Goal: Information Seeking & Learning: Learn about a topic

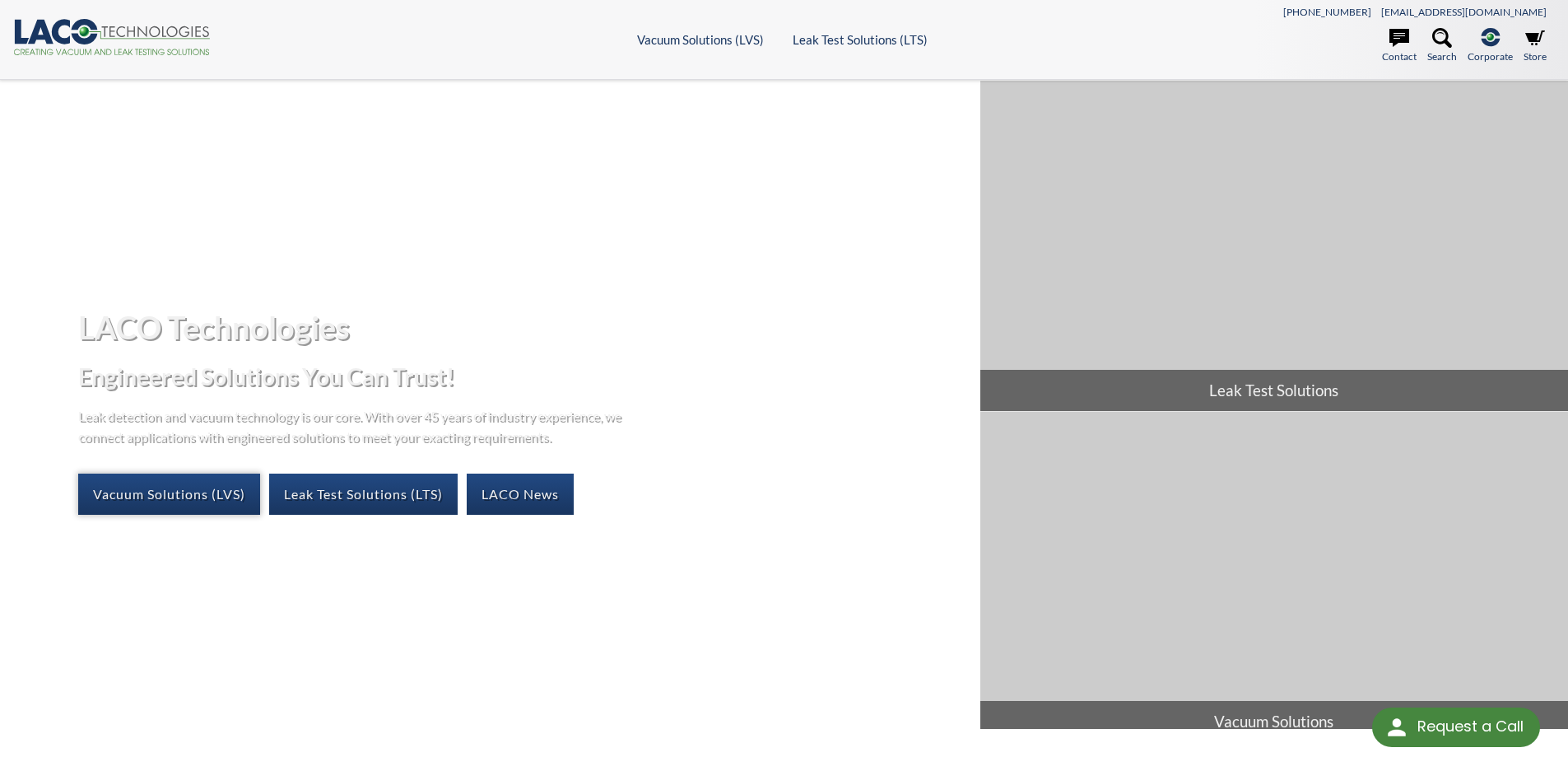
click at [198, 493] on link "Vacuum Solutions (LVS)" at bounding box center [169, 495] width 182 height 42
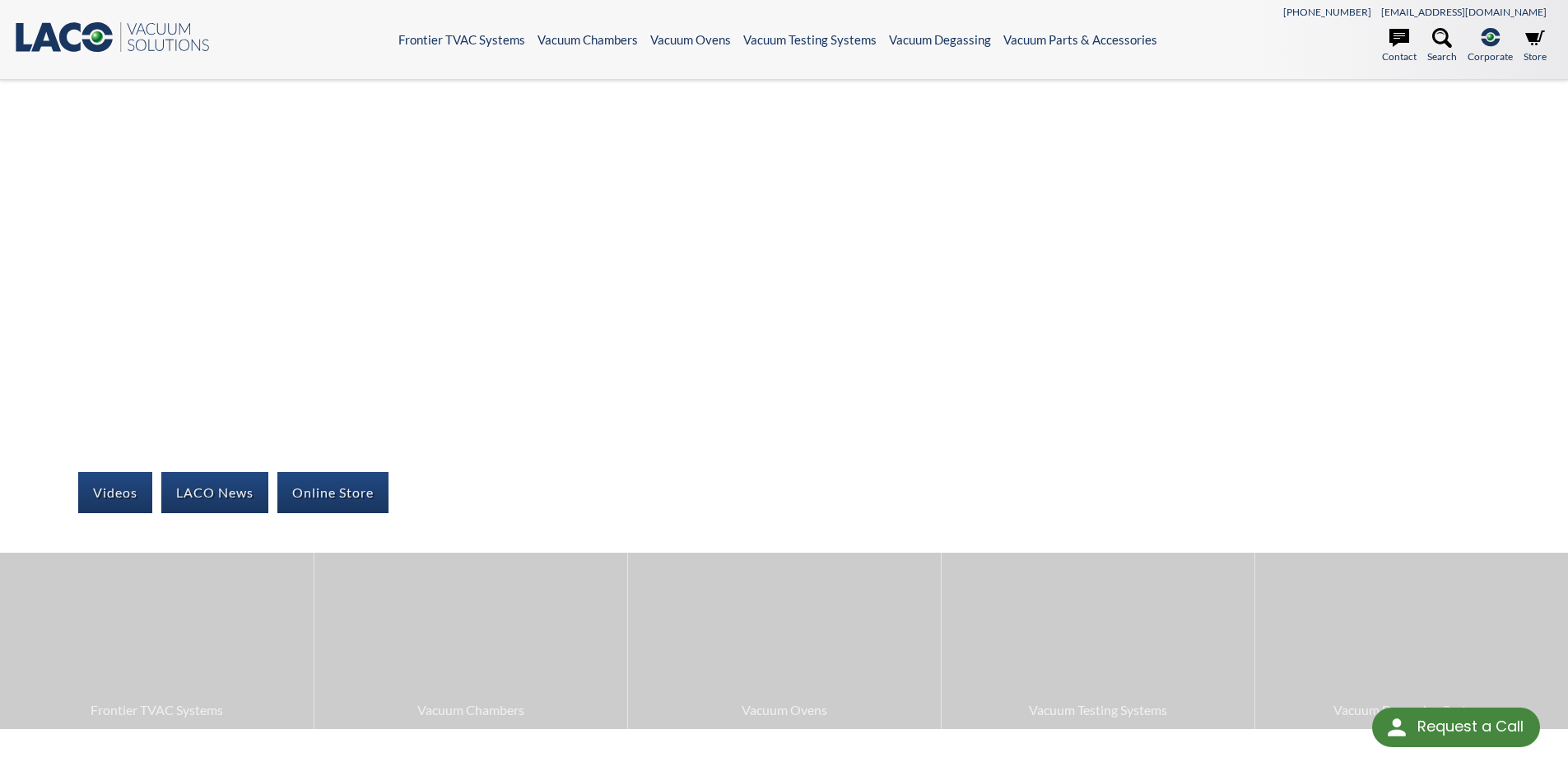
scroll to position [165, 0]
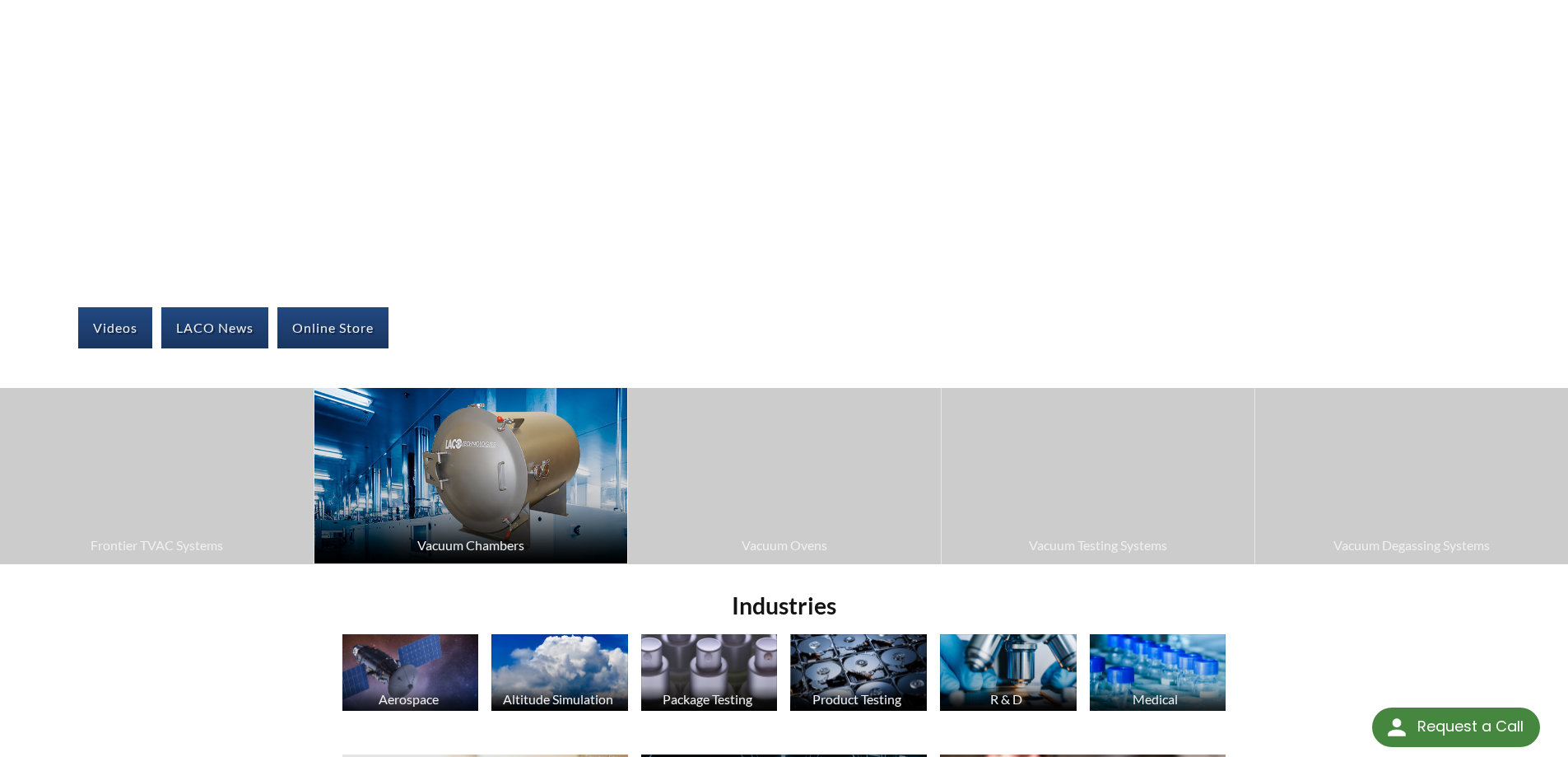
click at [517, 535] on span "Vacuum Chambers" at bounding box center [471, 545] width 296 height 22
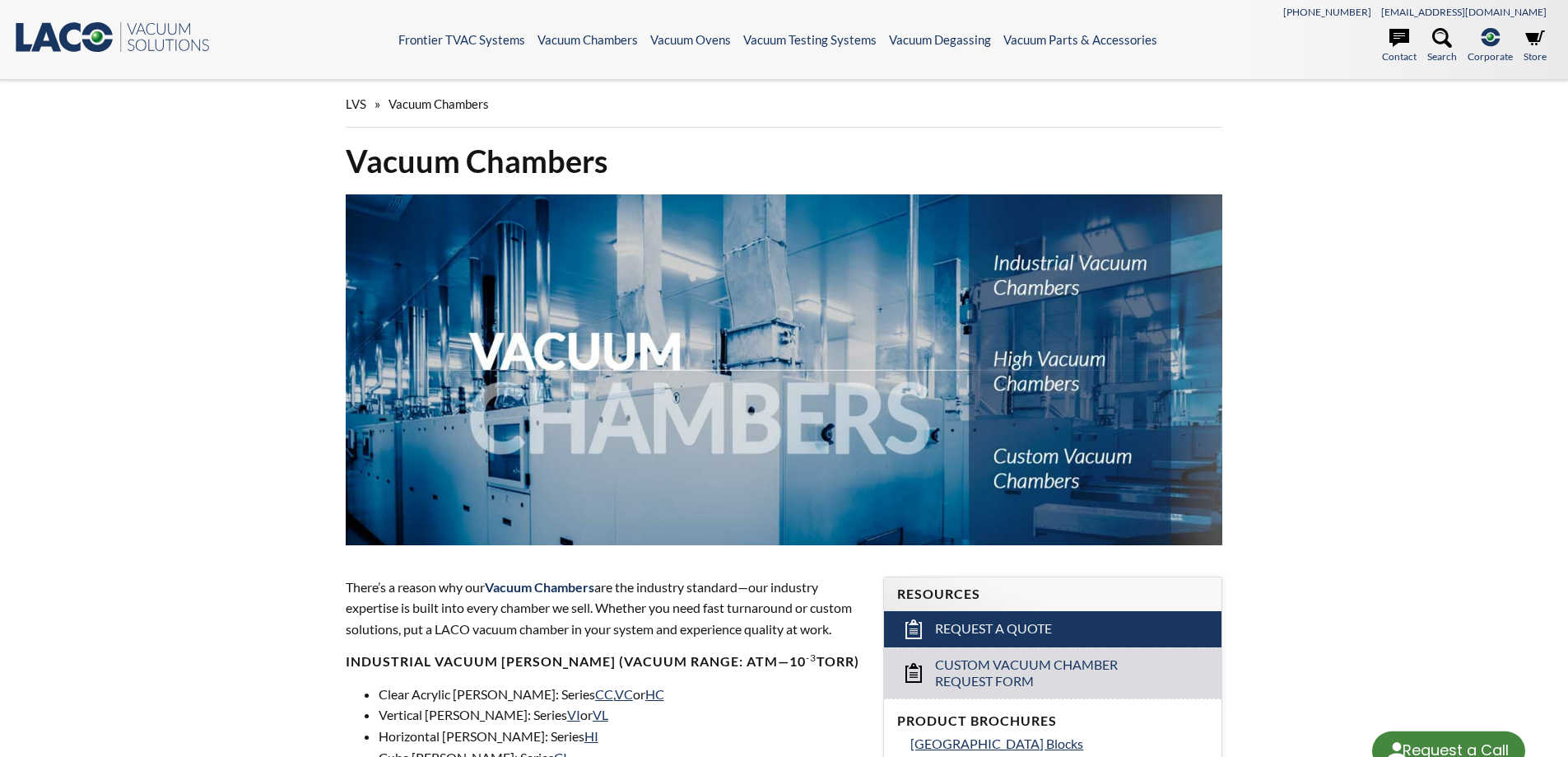
select select "Language Translate Widget"
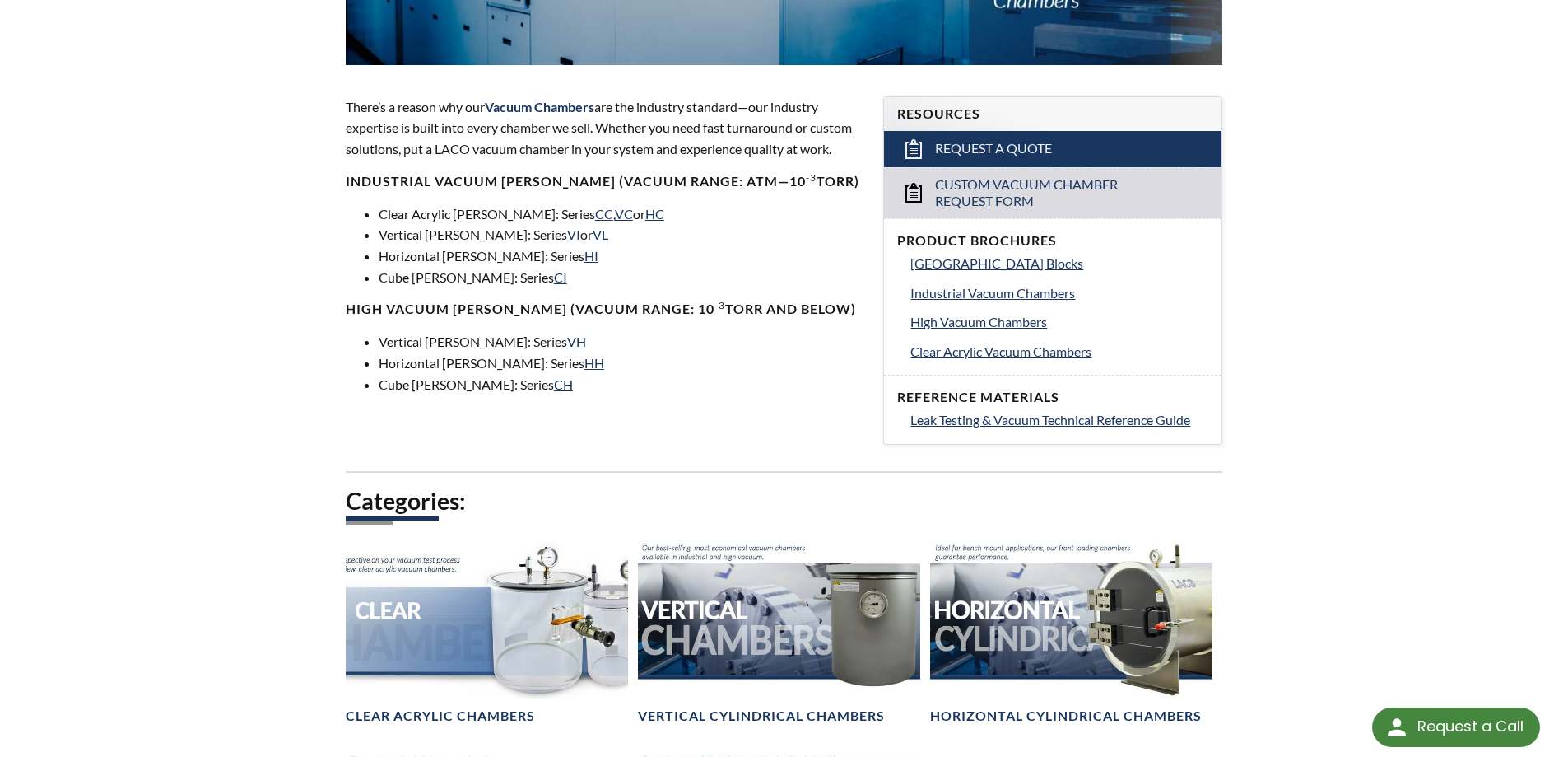
scroll to position [494, 0]
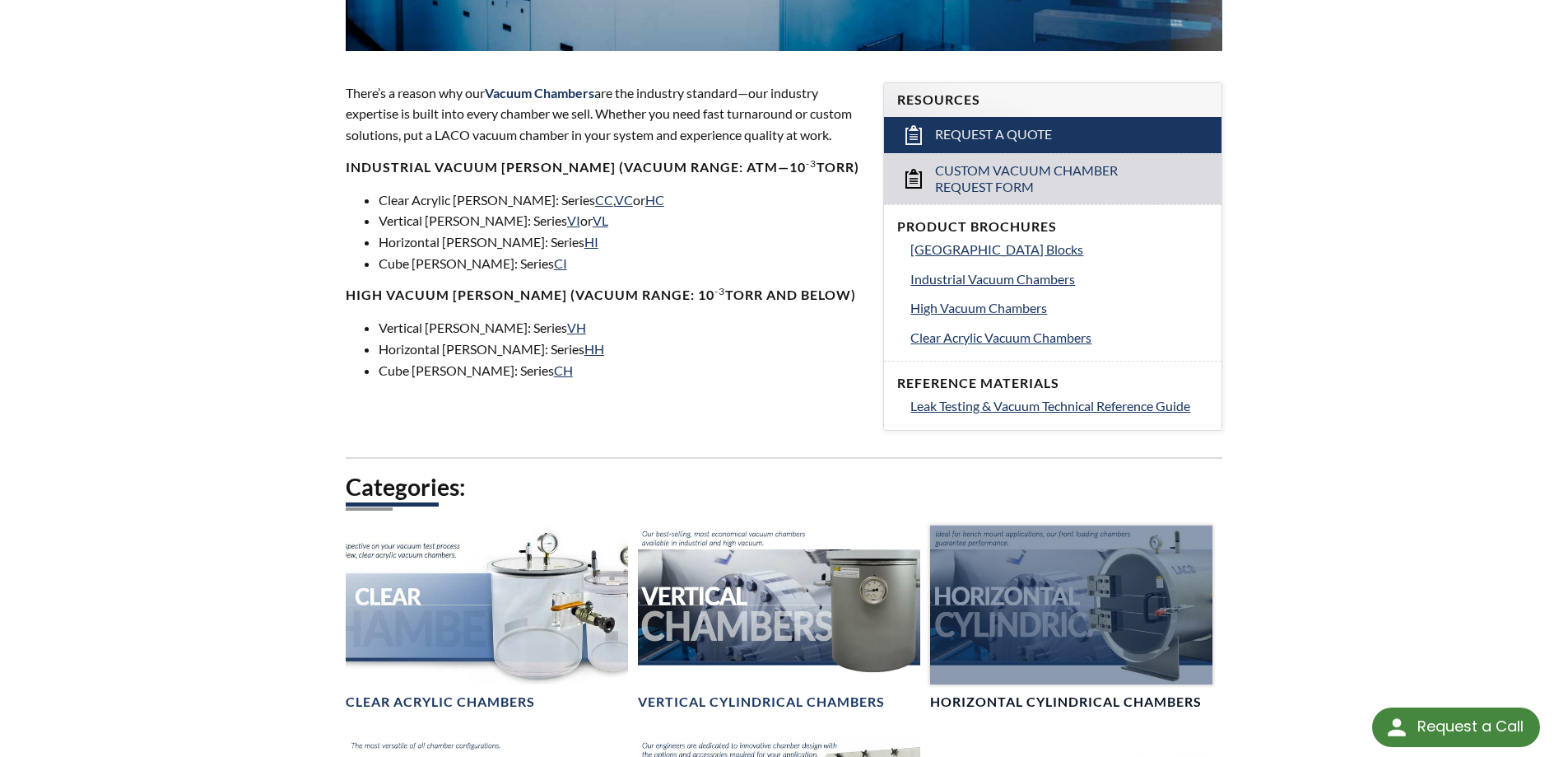
click at [1029, 618] on div at bounding box center [1071, 605] width 282 height 159
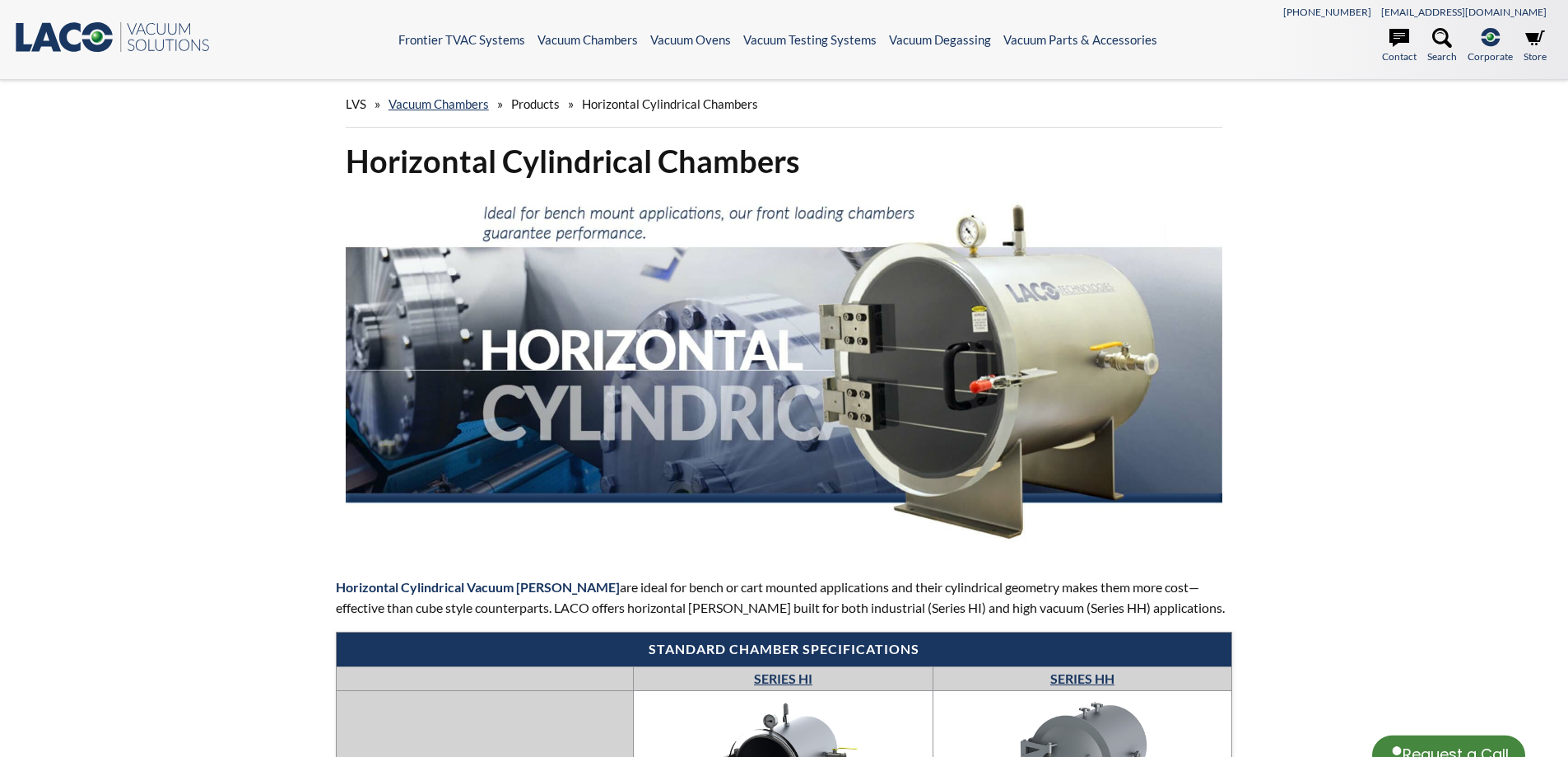
select select "Language Translate Widget"
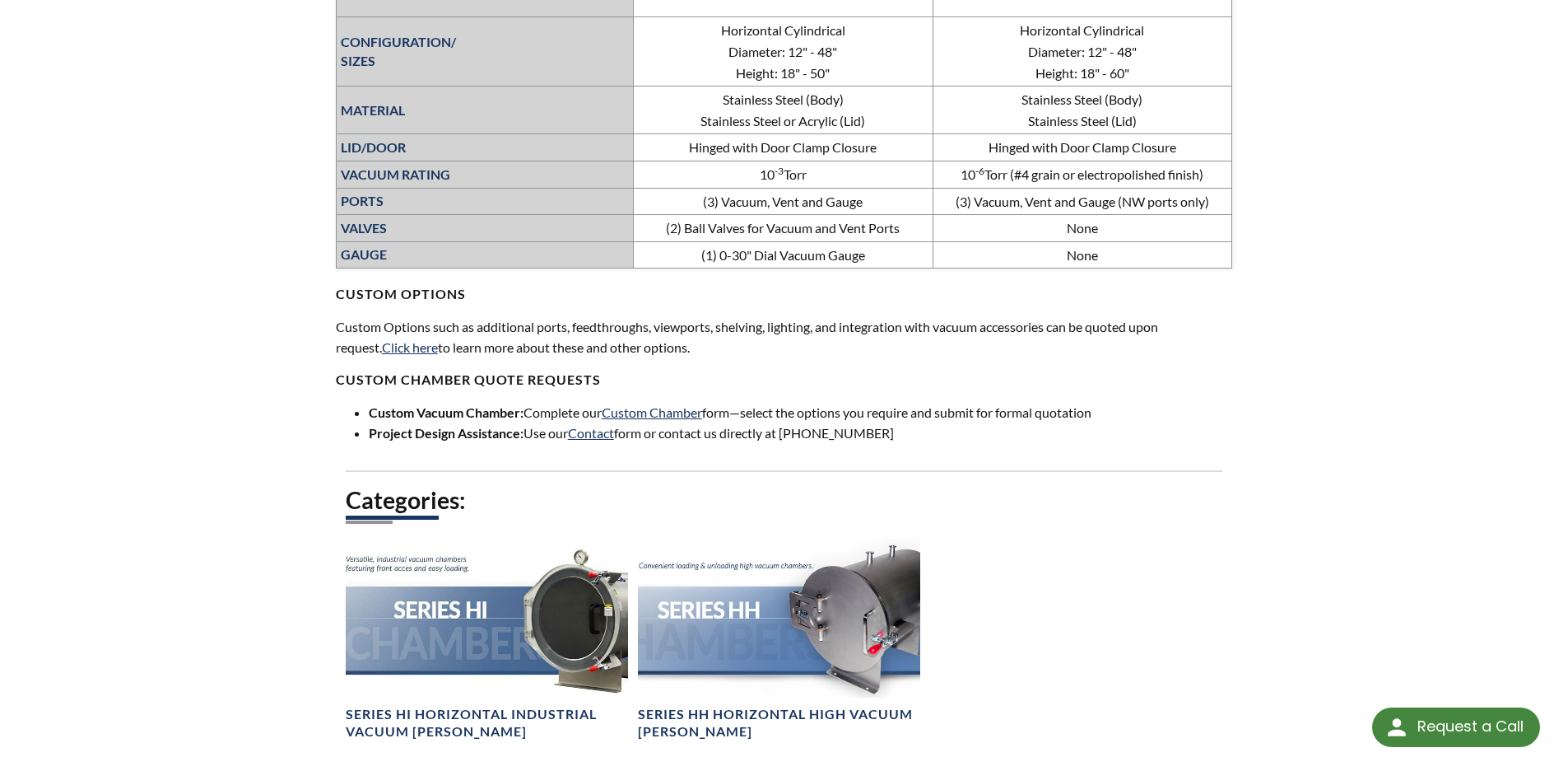
scroll to position [1235, 0]
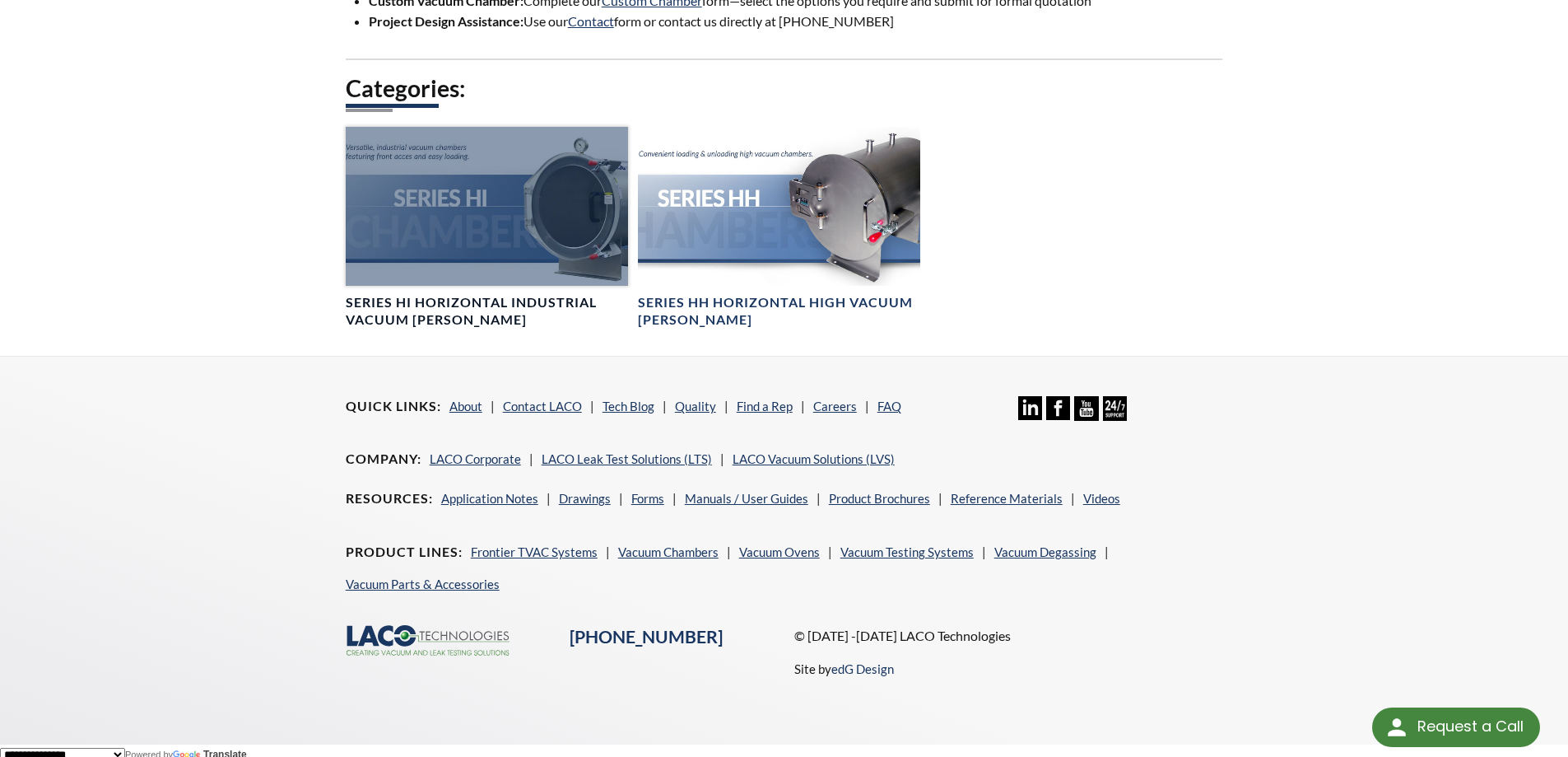
click at [410, 310] on h4 "Series HI Horizontal Industrial Vacuum [PERSON_NAME]" at bounding box center [487, 311] width 282 height 35
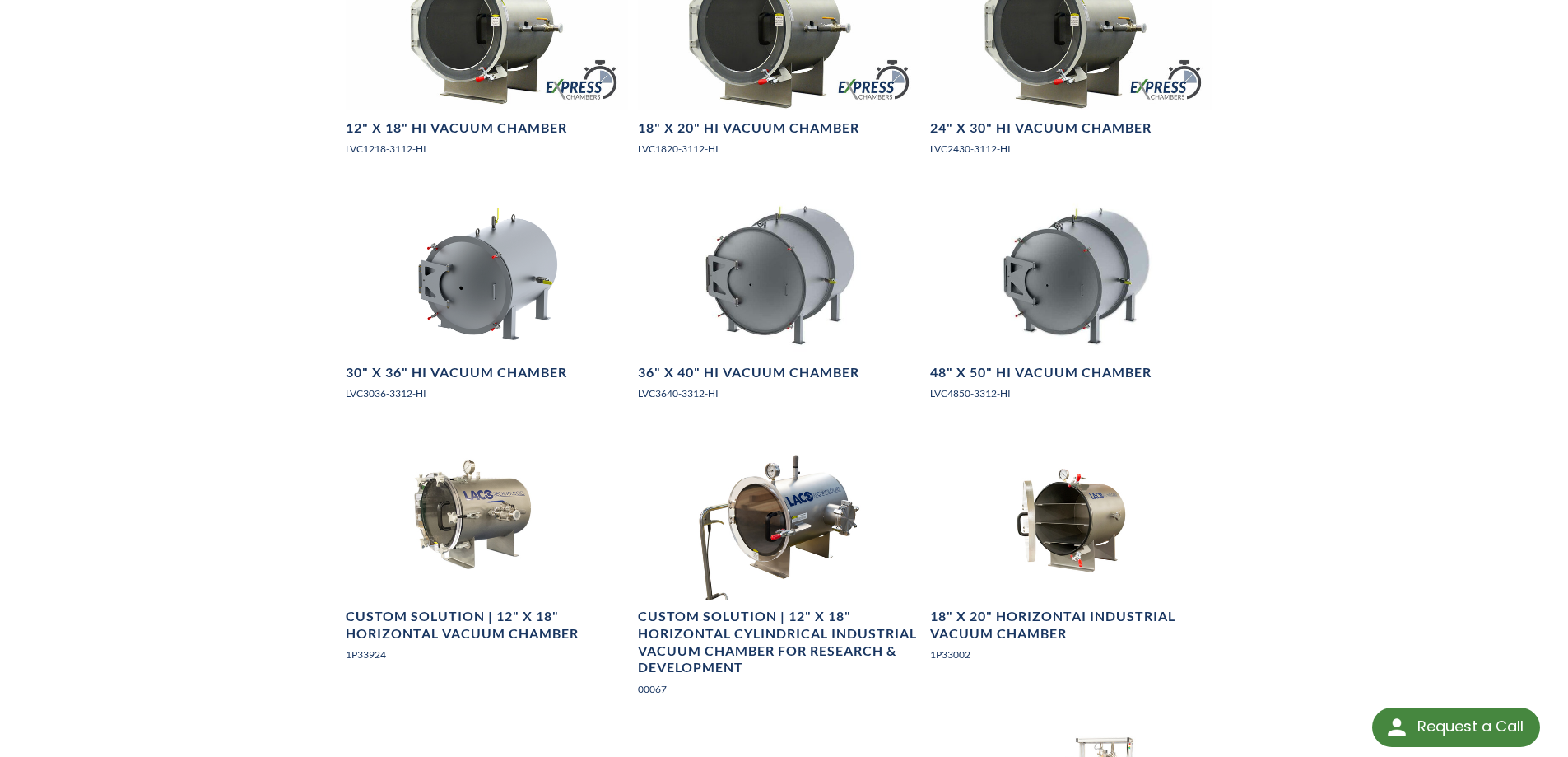
scroll to position [1235, 0]
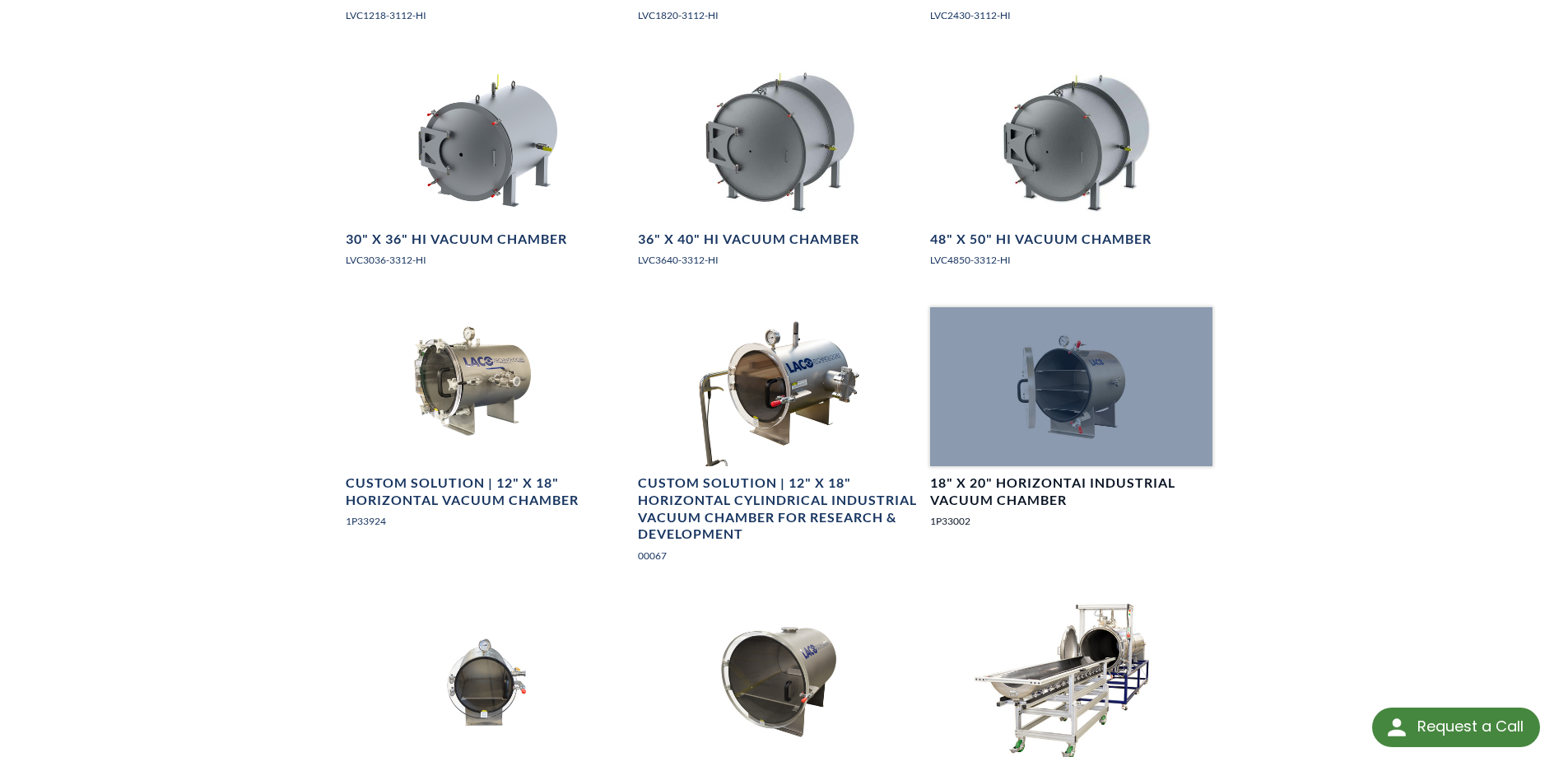
click at [1100, 386] on div at bounding box center [1071, 386] width 282 height 159
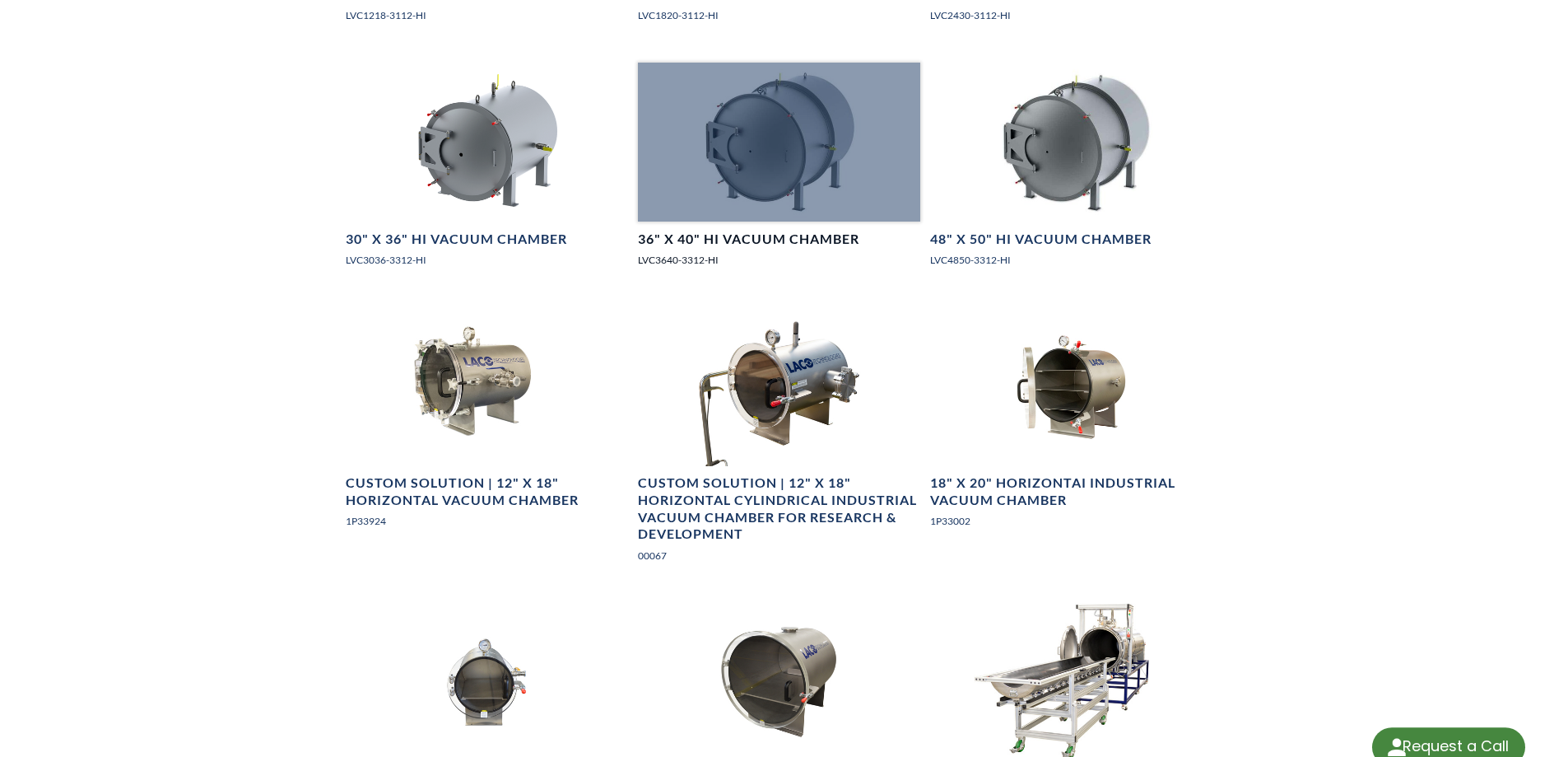
select select "Language Translate Widget"
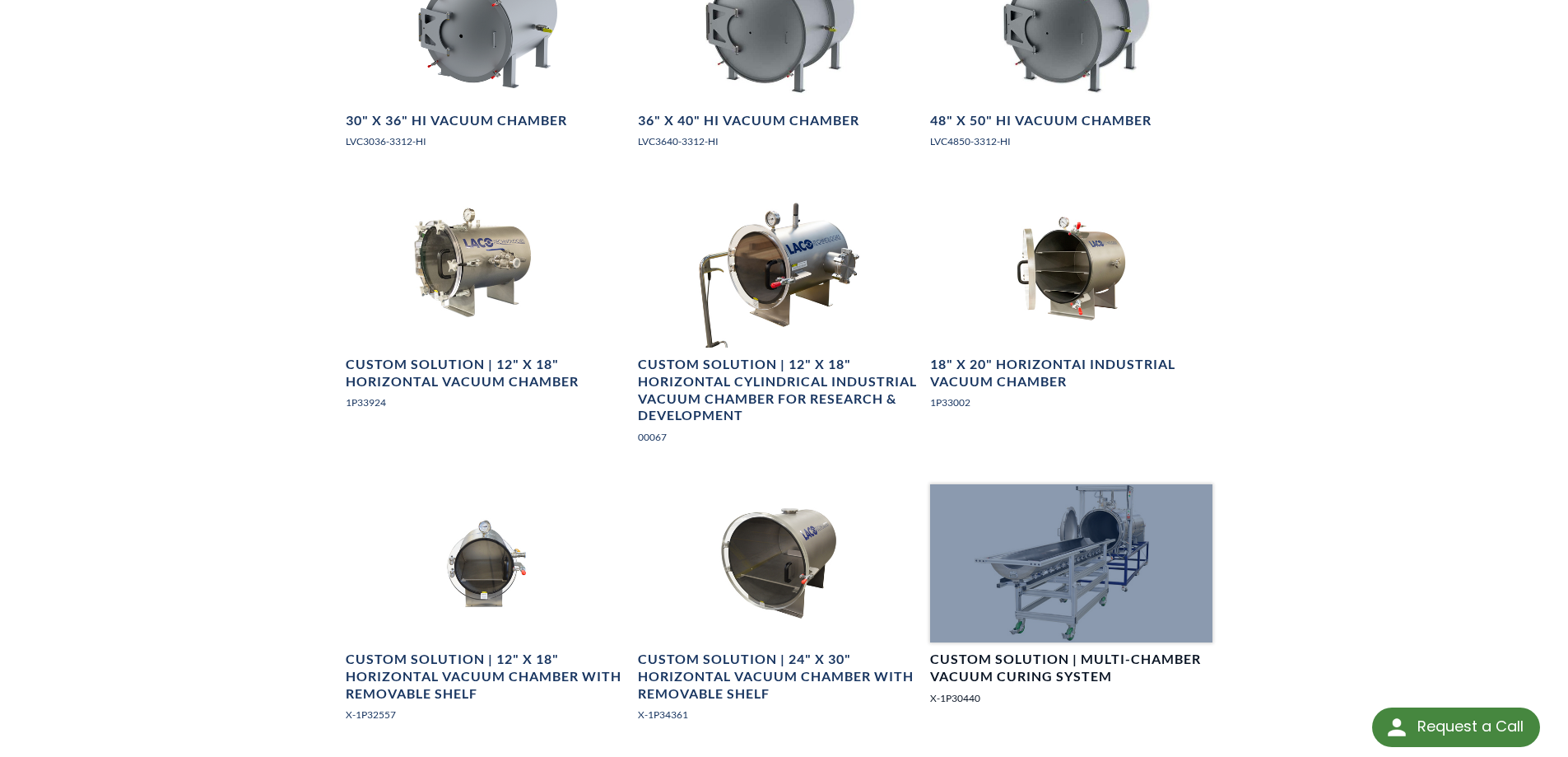
scroll to position [1564, 0]
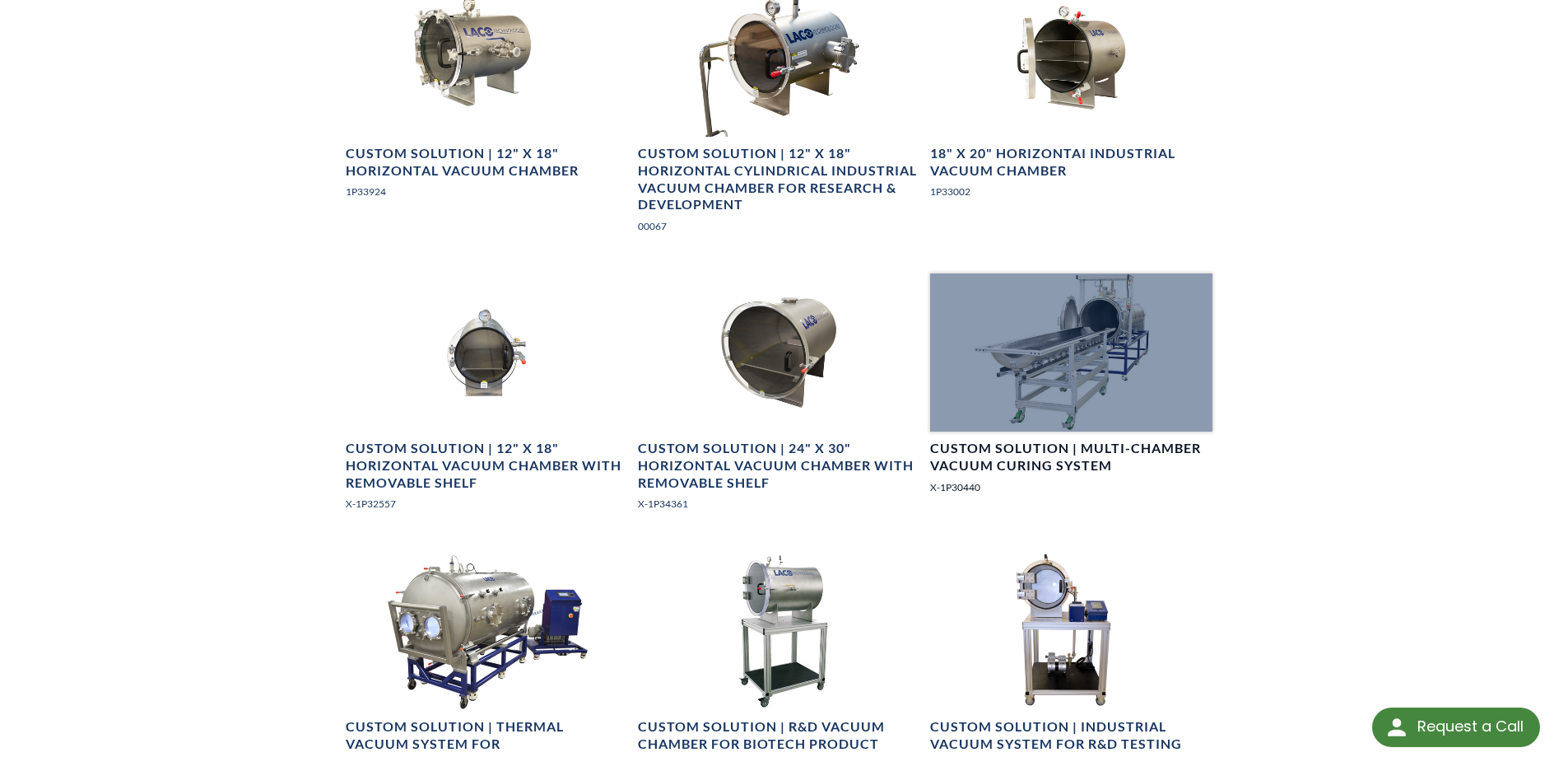
click at [994, 327] on div at bounding box center [1071, 353] width 282 height 159
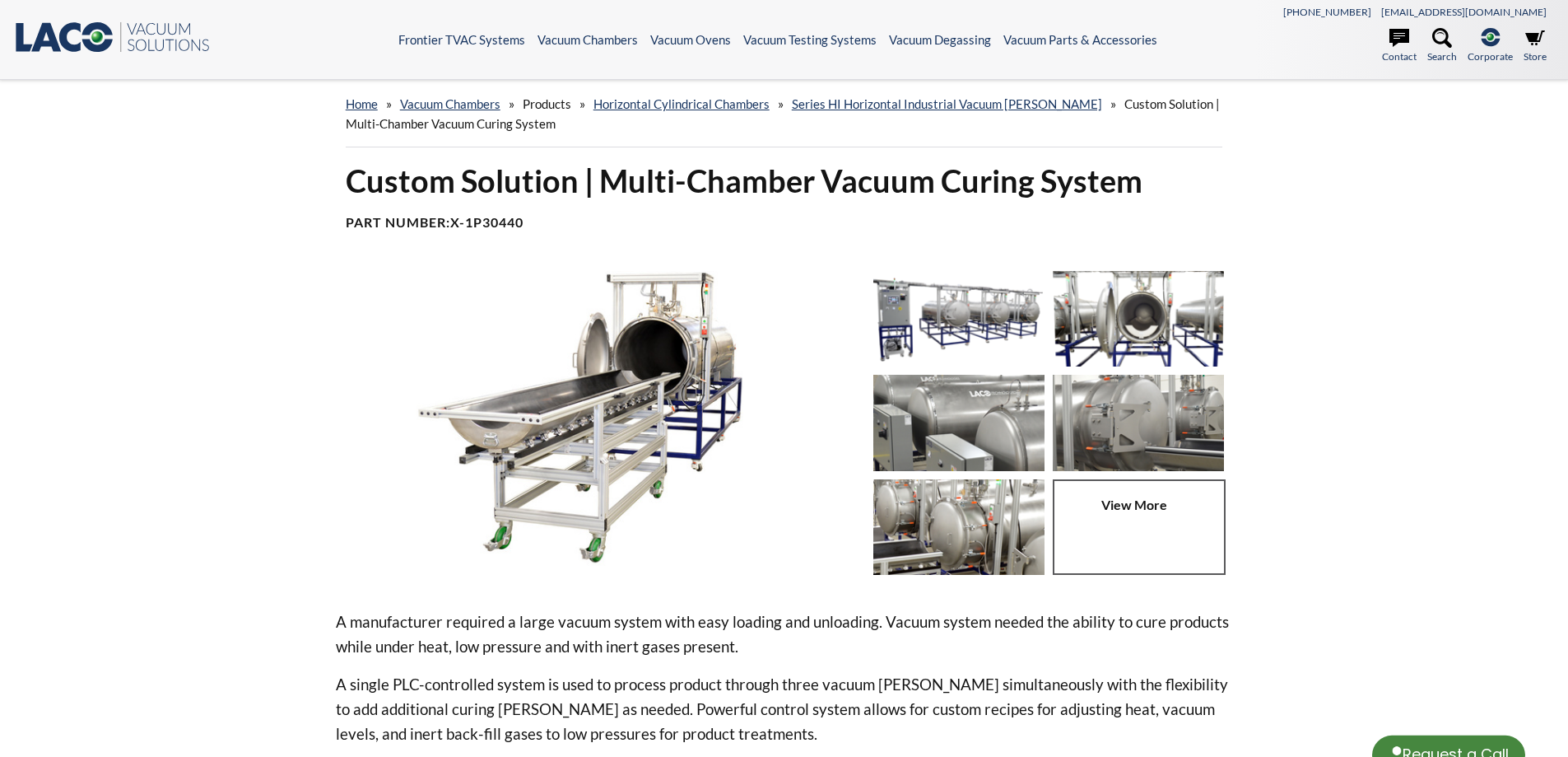
select select "Language Translate Widget"
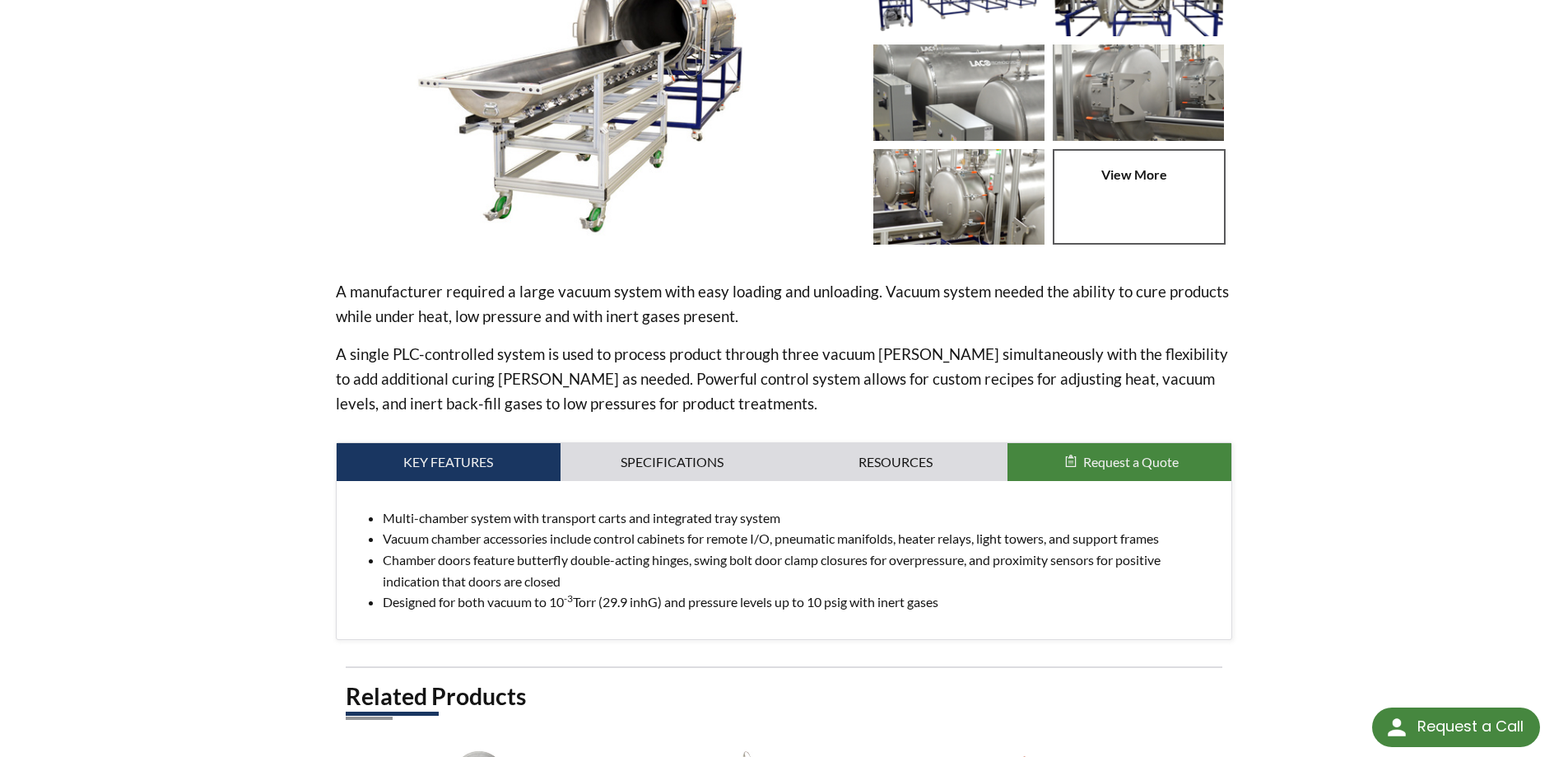
scroll to position [329, 0]
click at [714, 476] on link "Specifications" at bounding box center [672, 463] width 224 height 38
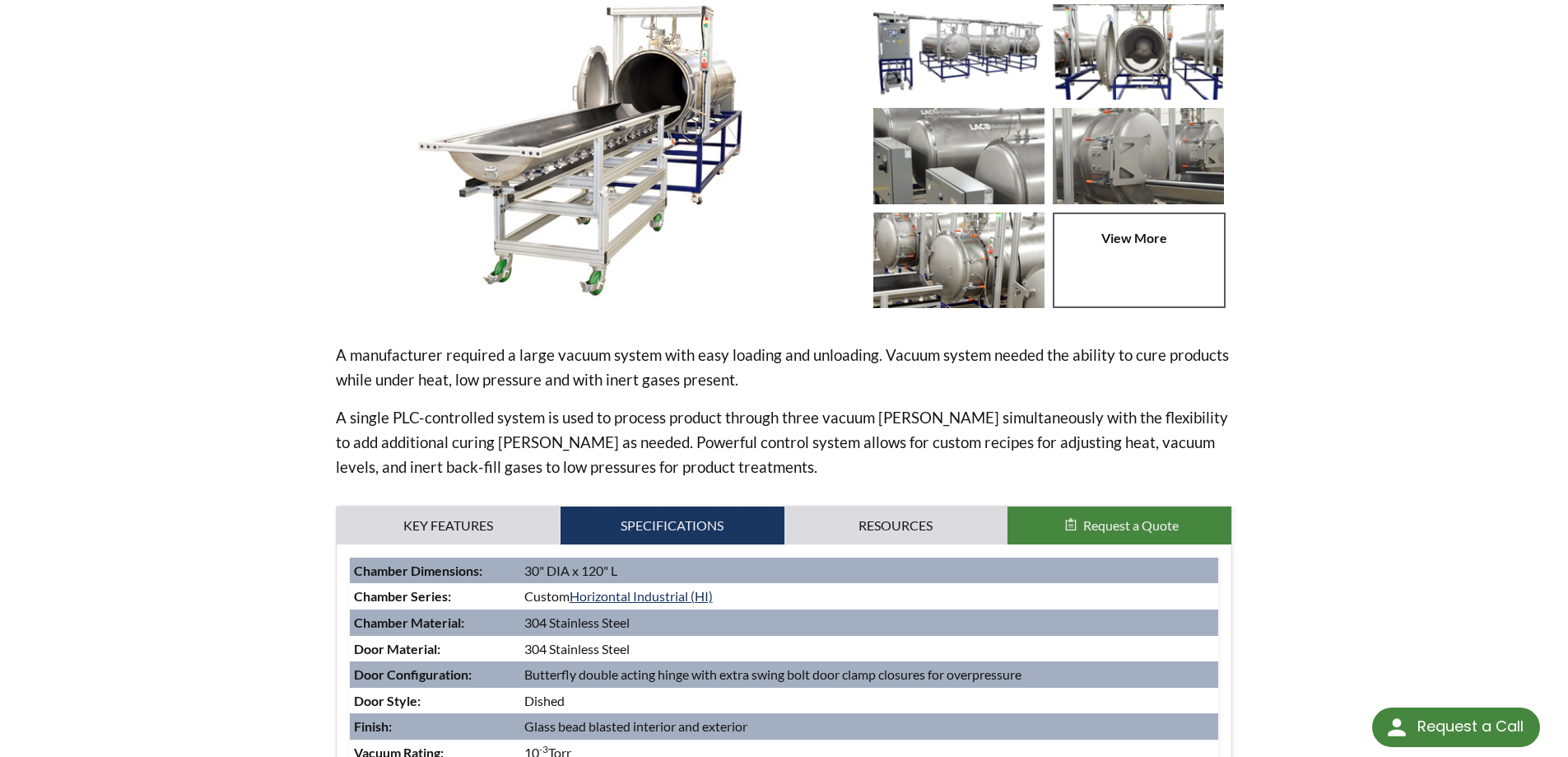
scroll to position [247, 0]
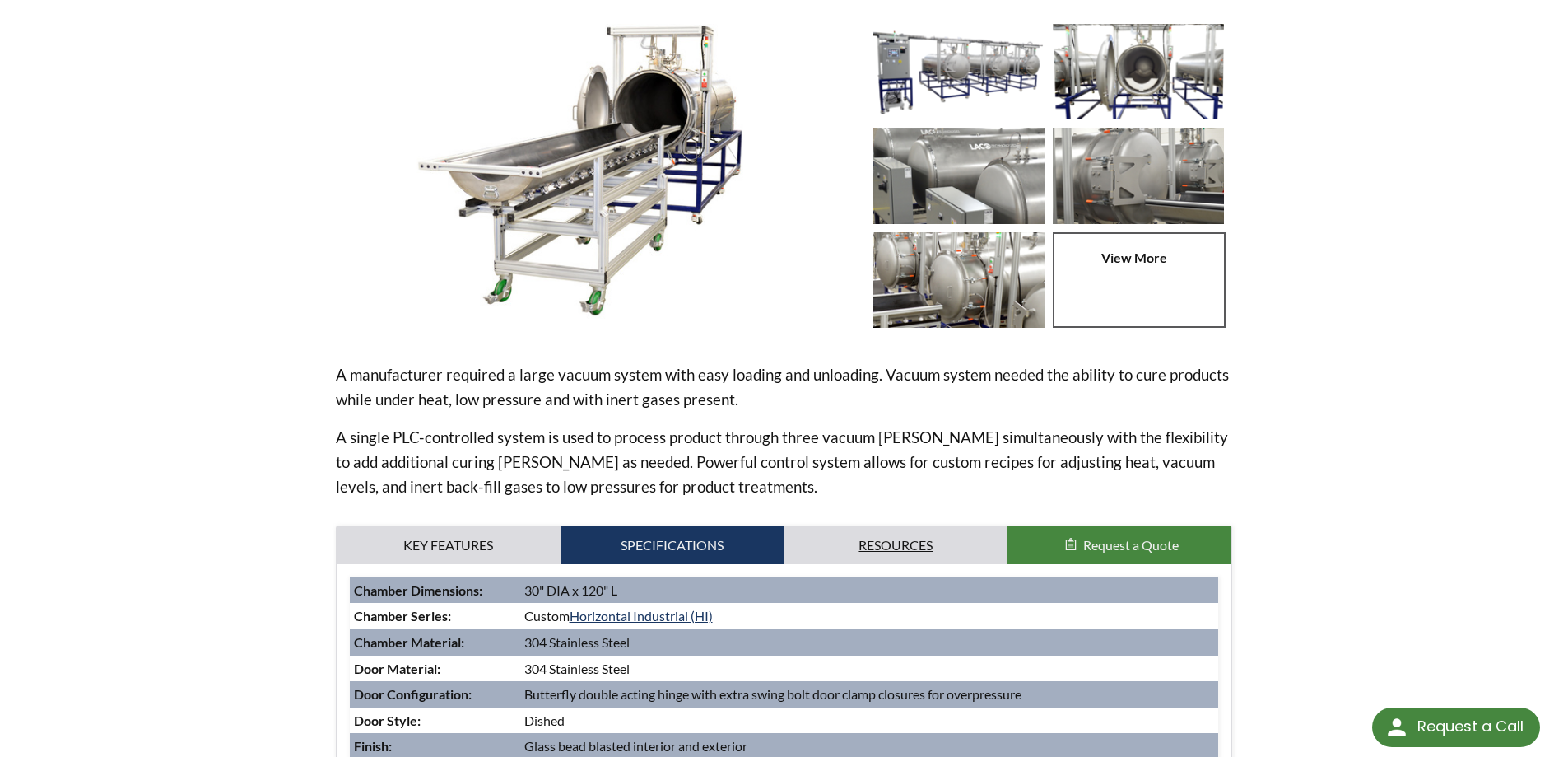
click at [907, 545] on link "Resources" at bounding box center [896, 546] width 224 height 38
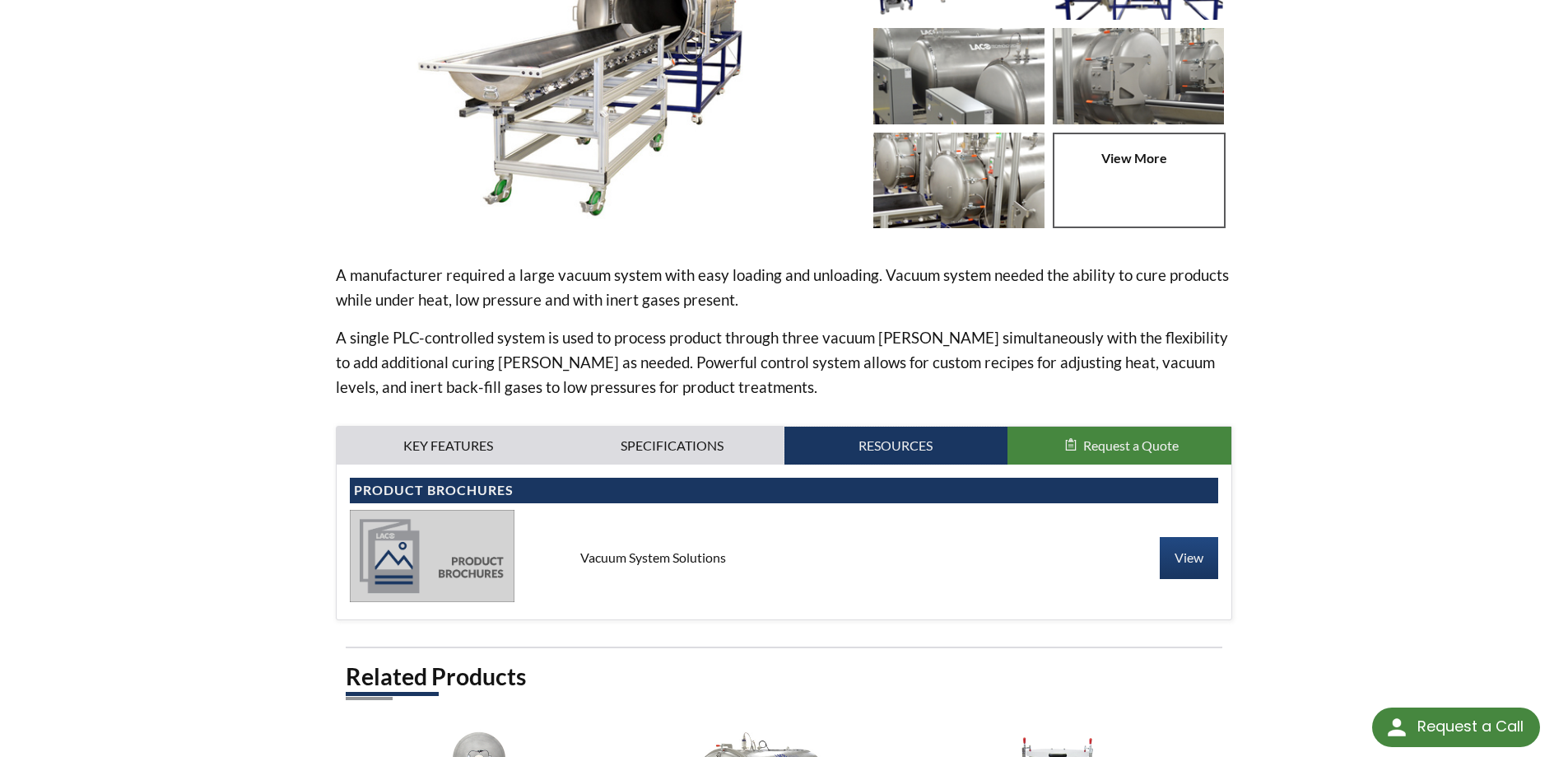
scroll to position [494, 0]
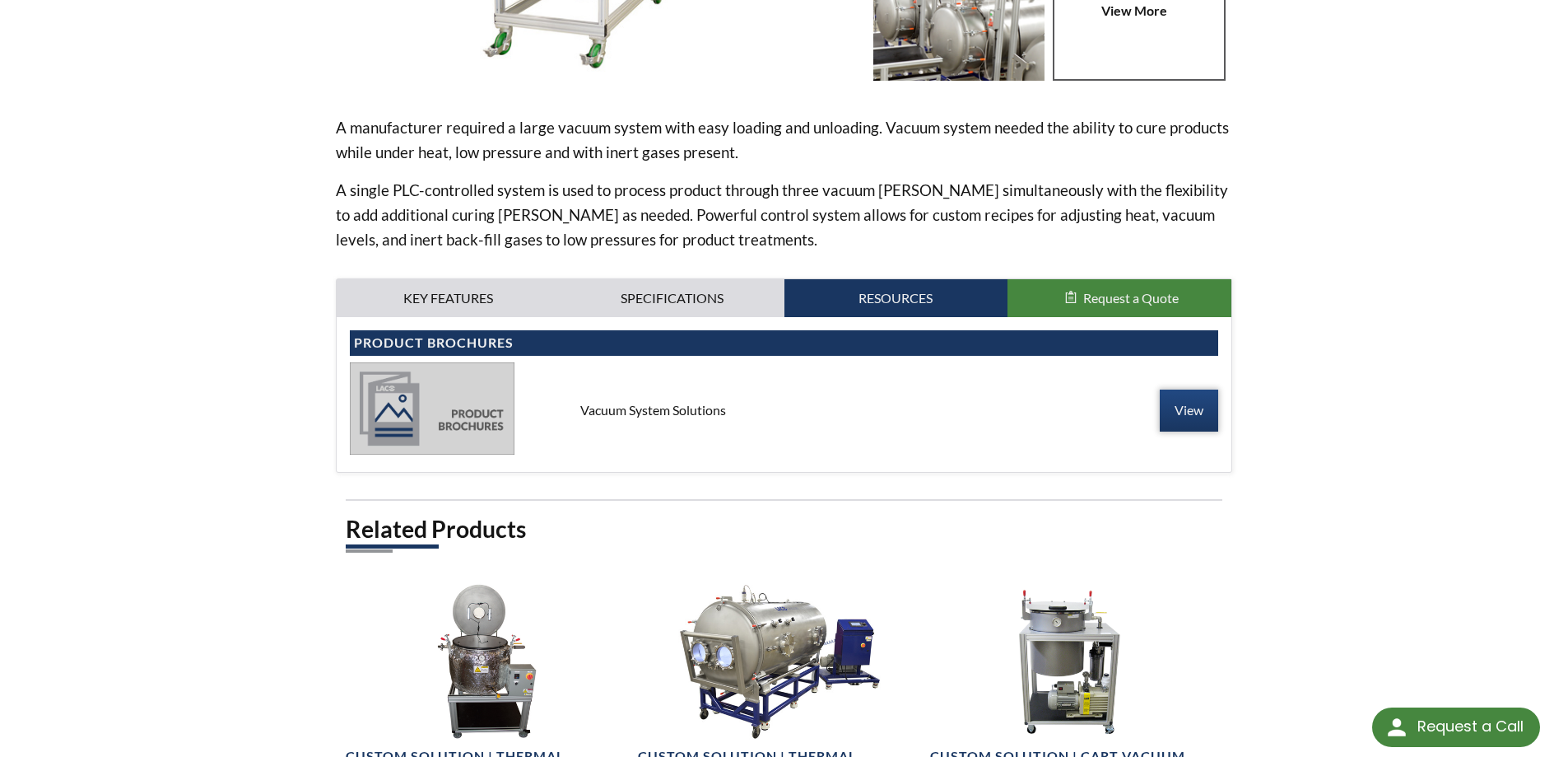
click at [1195, 416] on link "View" at bounding box center [1190, 411] width 59 height 42
click at [687, 281] on link "Specifications" at bounding box center [672, 298] width 224 height 38
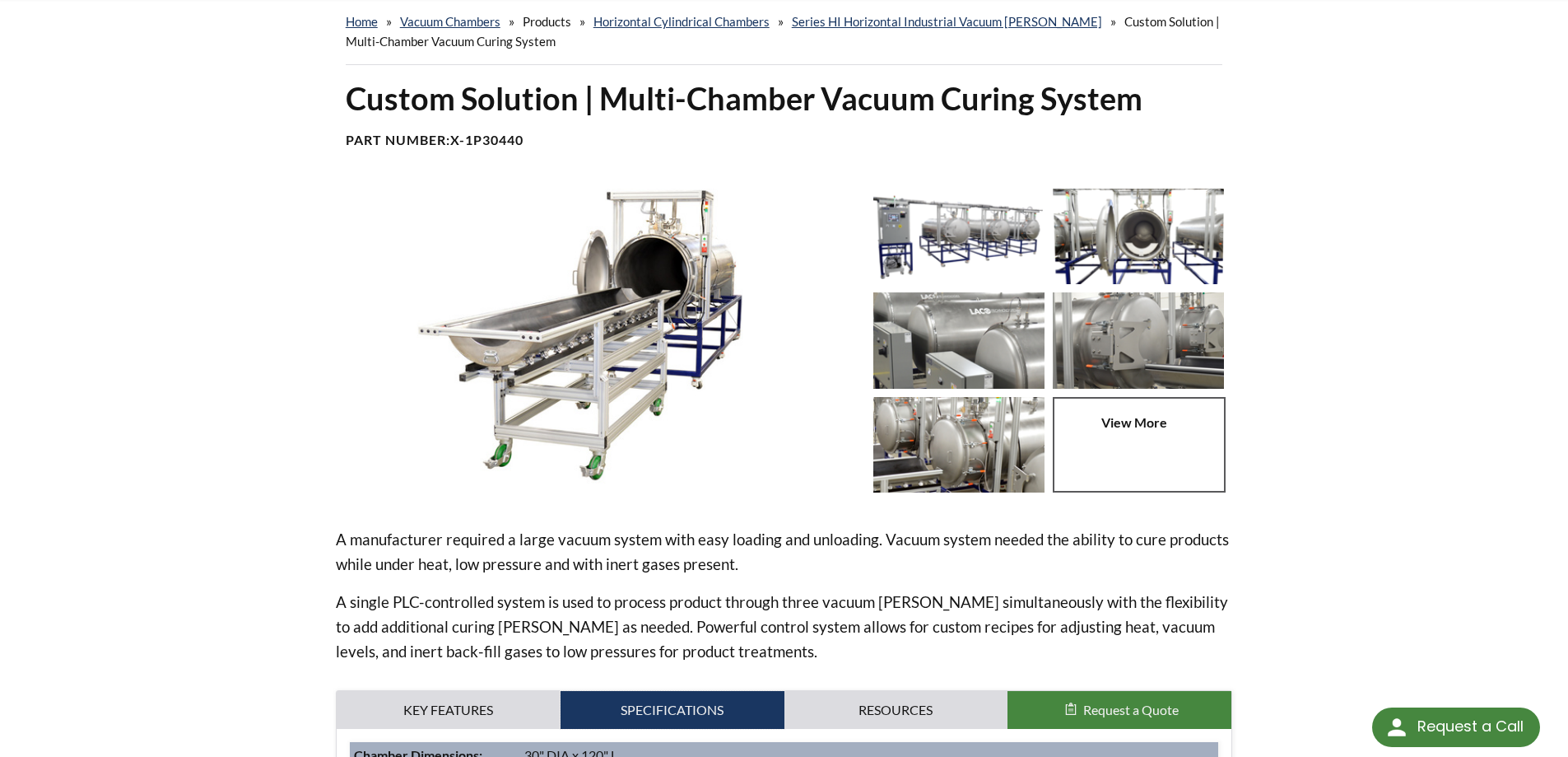
scroll to position [0, 0]
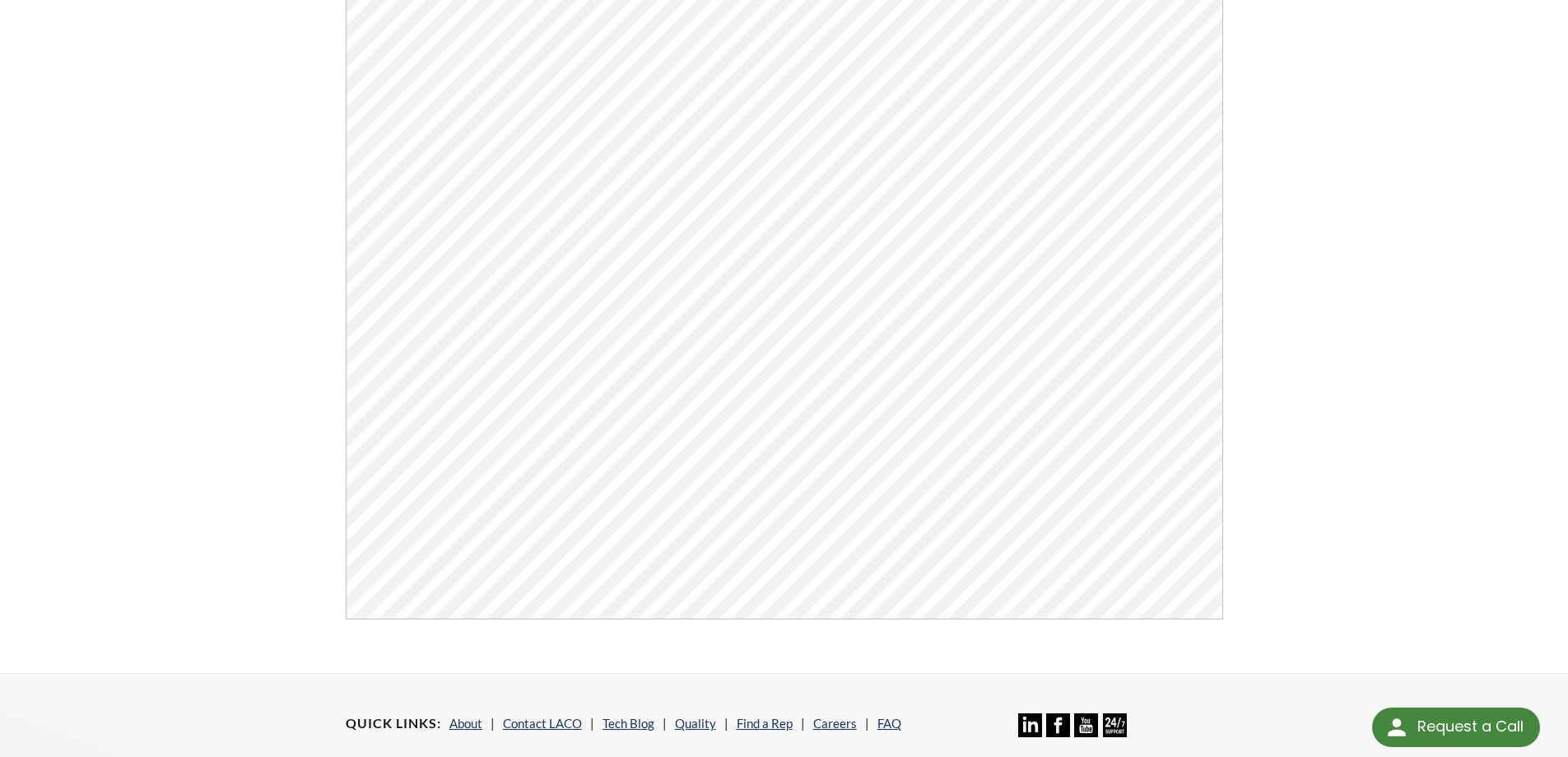
scroll to position [82, 0]
